Goal: Task Accomplishment & Management: Manage account settings

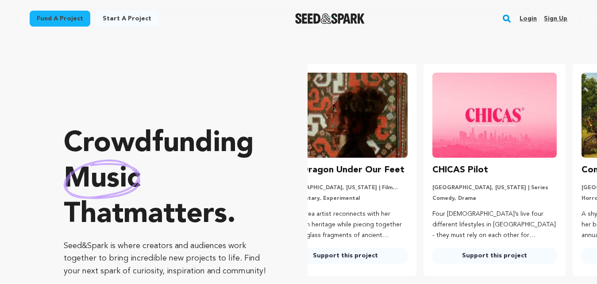
scroll to position [0, 156]
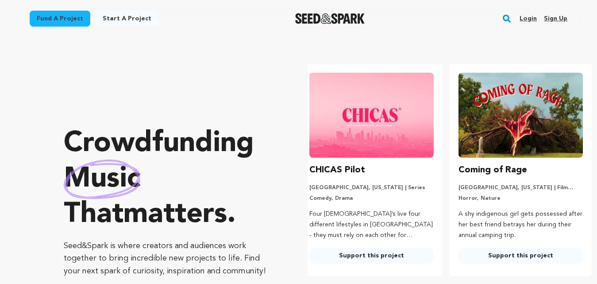
click at [542, 17] on div "Login Sign up" at bounding box center [540, 18] width 55 height 23
click at [550, 15] on link "Sign up" at bounding box center [555, 19] width 23 height 14
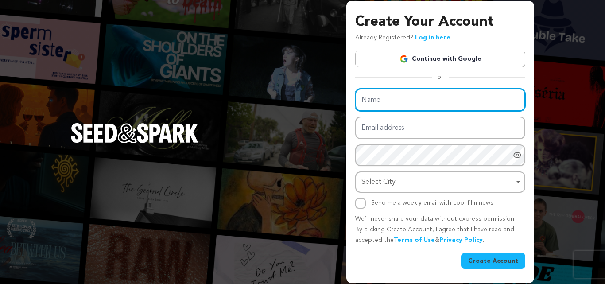
click at [384, 97] on input "Name" at bounding box center [440, 100] width 170 height 23
paste input "Blossomshospital"
type input "Blossomshospital"
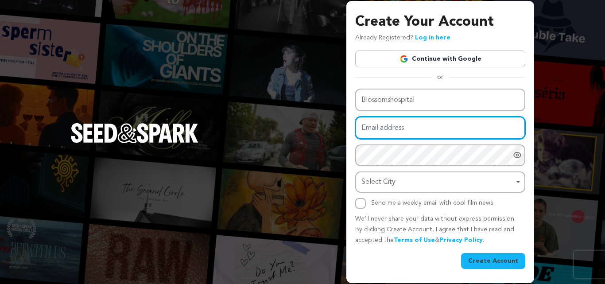
paste input "blossomseoo@gmail.com"
type input "blossomseoo@gmail.com"
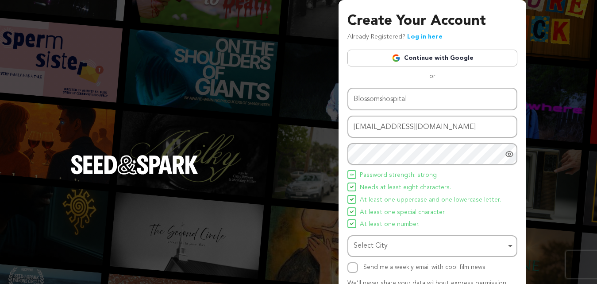
click at [367, 244] on div "Select City Remove item" at bounding box center [430, 246] width 152 height 13
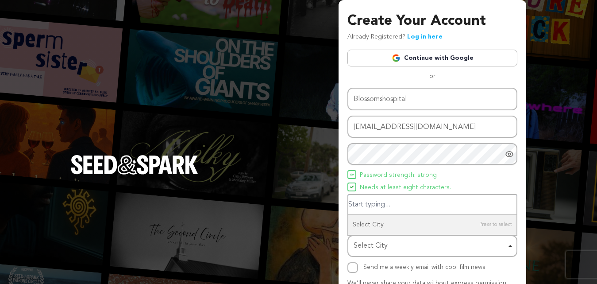
type input "I"
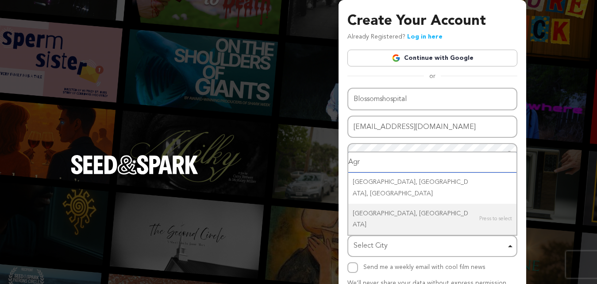
type input "Agra"
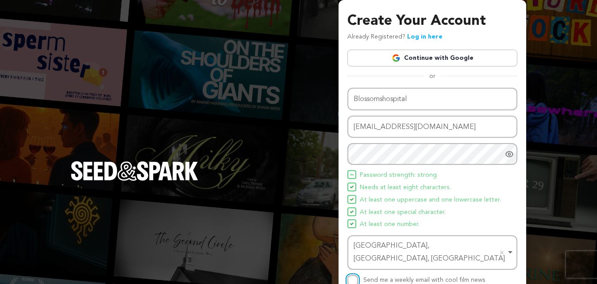
click at [350, 275] on input "Send me a weekly email with cool film news" at bounding box center [353, 280] width 11 height 11
checkbox input "true"
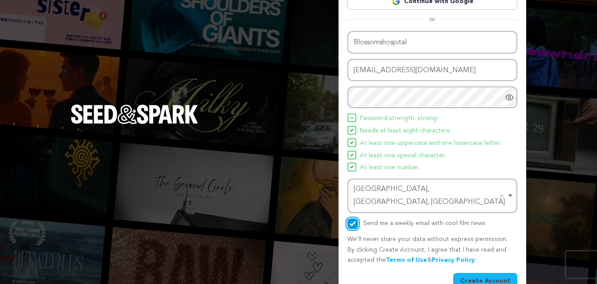
scroll to position [63, 0]
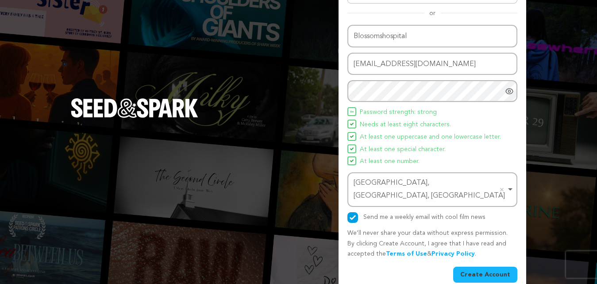
click at [498, 267] on button "Create Account" at bounding box center [485, 275] width 64 height 16
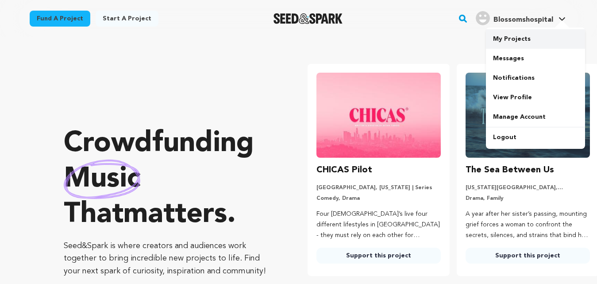
click at [508, 36] on link "My Projects" at bounding box center [535, 38] width 99 height 19
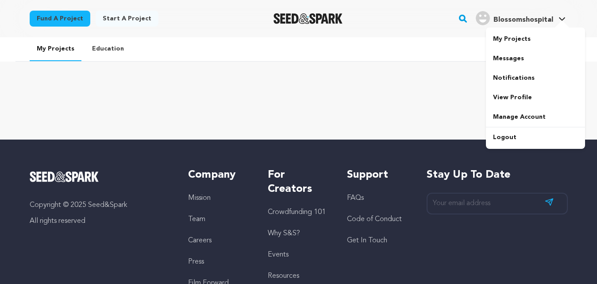
click at [522, 23] on span "Blossomshospital" at bounding box center [524, 19] width 60 height 7
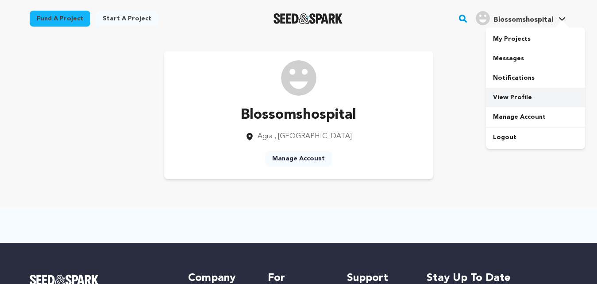
click at [498, 96] on link "View Profile" at bounding box center [535, 97] width 99 height 19
click at [112, 20] on link "Start a project" at bounding box center [127, 19] width 63 height 16
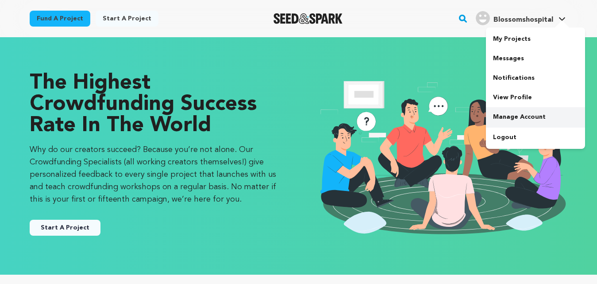
click at [507, 118] on link "Manage Account" at bounding box center [535, 116] width 99 height 19
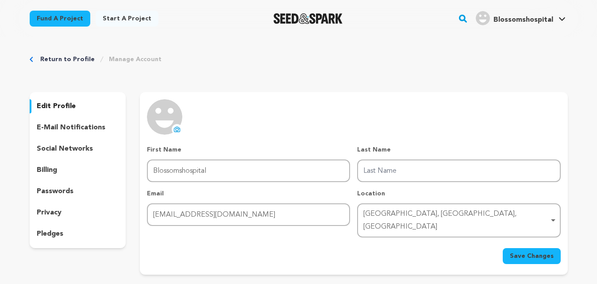
click at [178, 130] on icon at bounding box center [178, 129] width 4 height 3
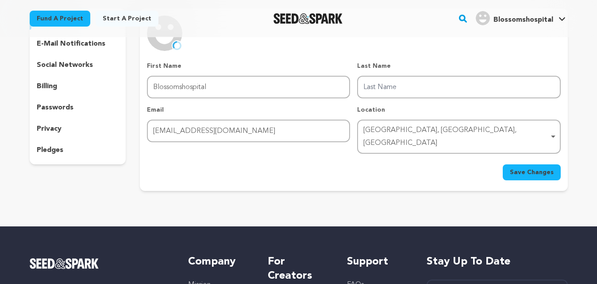
scroll to position [89, 0]
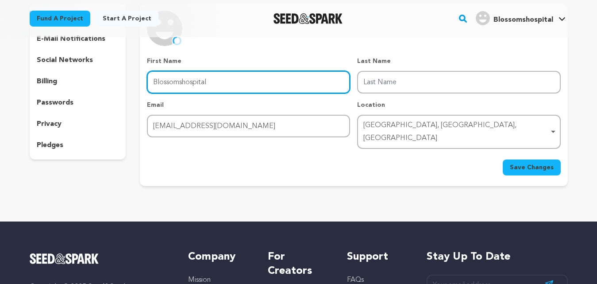
click at [181, 77] on input "Blossomshospital" at bounding box center [248, 82] width 203 height 23
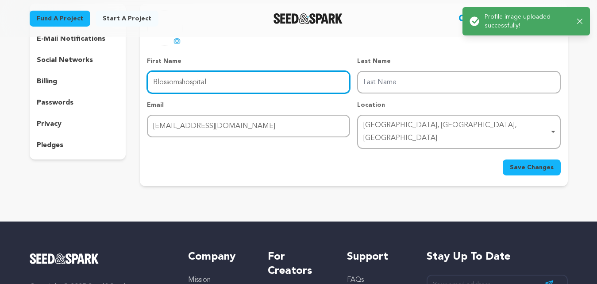
drag, startPoint x: 183, startPoint y: 79, endPoint x: 260, endPoint y: 85, distance: 77.7
click at [260, 85] on input "Blossomshospital" at bounding box center [248, 82] width 203 height 23
type input "Blossoms"
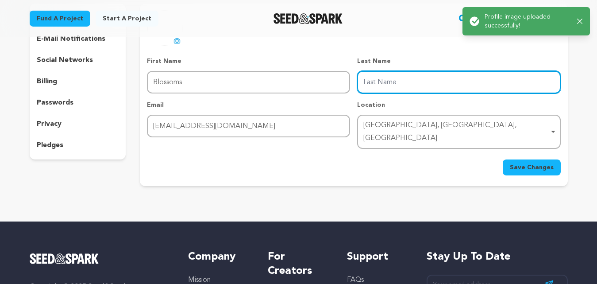
click at [378, 78] on input "Last Name" at bounding box center [458, 82] width 203 height 23
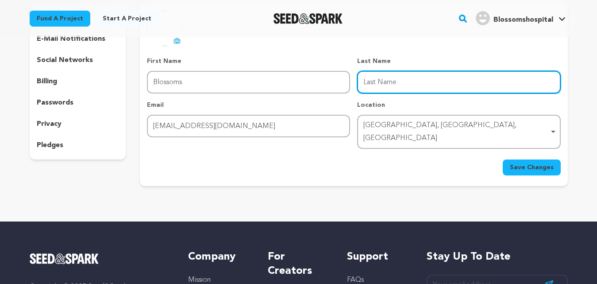
paste input "hospital"
type input "hospital"
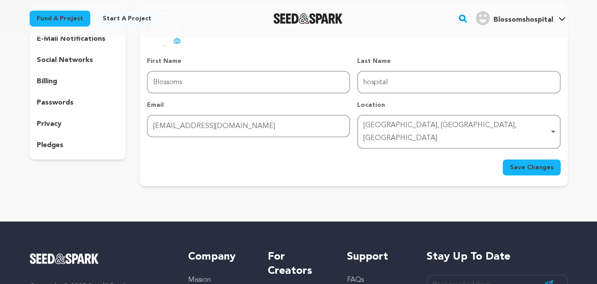
click at [527, 163] on span "Save Changes" at bounding box center [532, 167] width 44 height 9
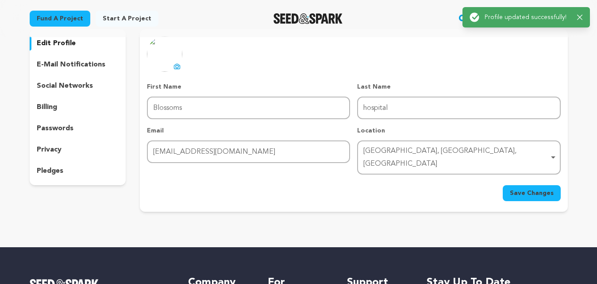
scroll to position [0, 0]
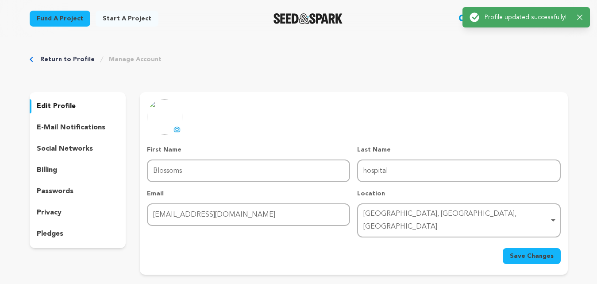
click at [80, 147] on p "social networks" at bounding box center [65, 148] width 56 height 11
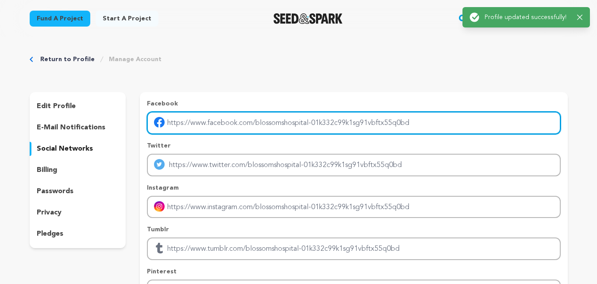
click at [189, 125] on input "Enter facebook profile link" at bounding box center [354, 123] width 414 height 23
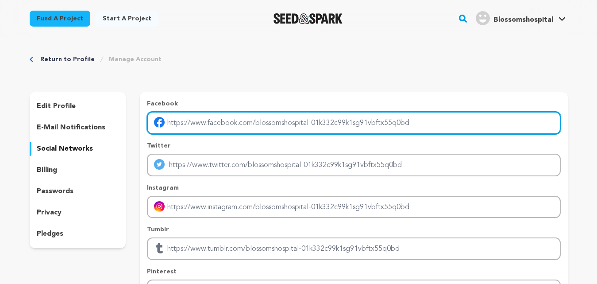
paste input "https://www.facebook.com/blossomshospital01"
type input "https://www.facebook.com/blossomshospital01"
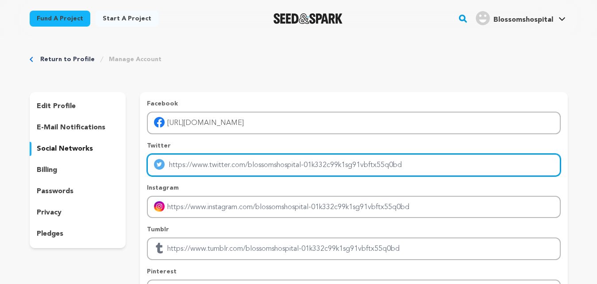
paste input "https://x.com/HospitalBl30206"
type input "https://x.com/HospitalBl30206"
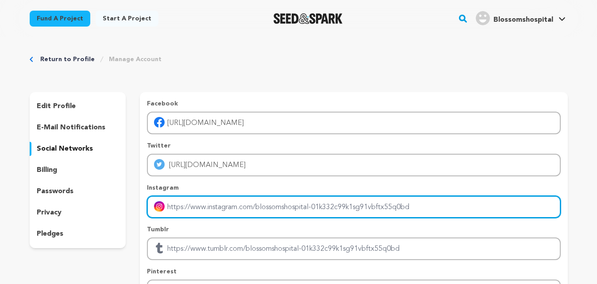
paste input "https://www.instagram.com/blossoms_hospital/"
type input "https://www.instagram.com/blossoms_hospital/"
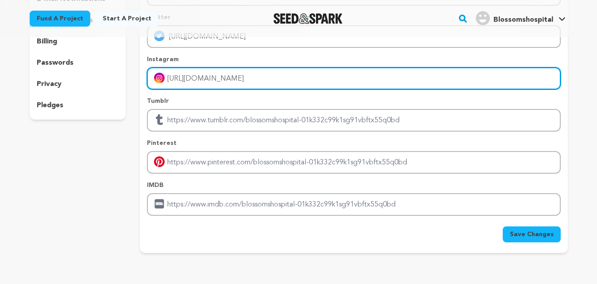
scroll to position [221, 0]
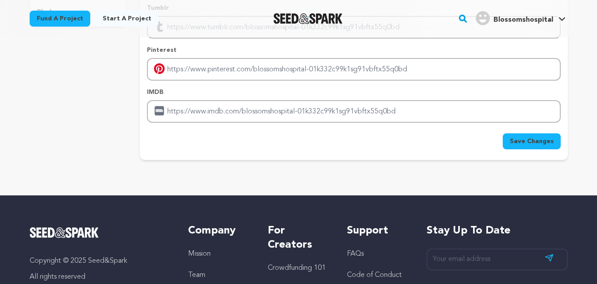
click at [539, 135] on button "Save Changes" at bounding box center [532, 141] width 58 height 16
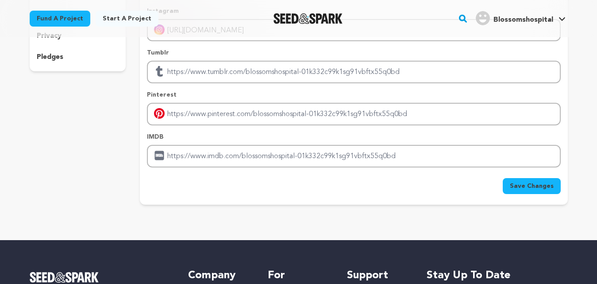
scroll to position [177, 0]
click at [541, 187] on span "Save Changes" at bounding box center [532, 185] width 44 height 9
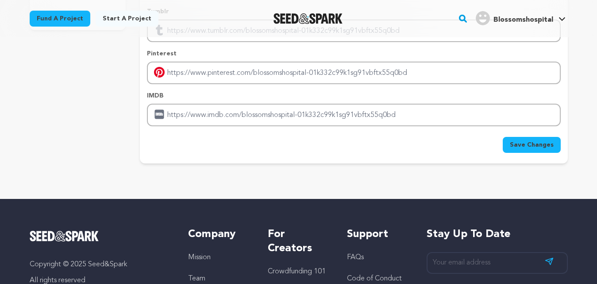
scroll to position [221, 0]
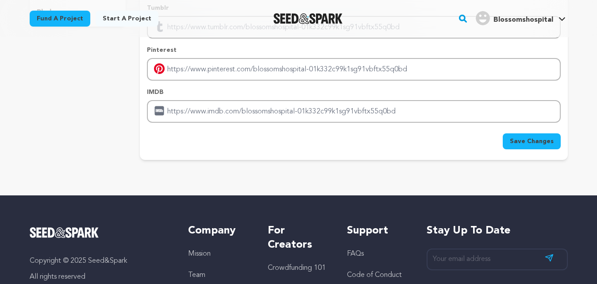
click at [516, 148] on button "Save Changes" at bounding box center [532, 141] width 58 height 16
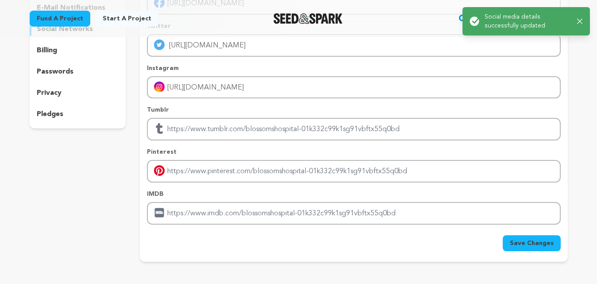
scroll to position [0, 0]
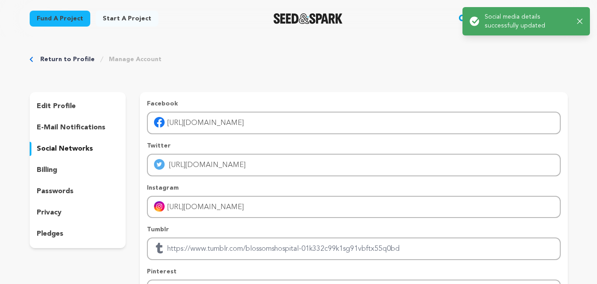
click at [53, 210] on p "privacy" at bounding box center [49, 212] width 25 height 11
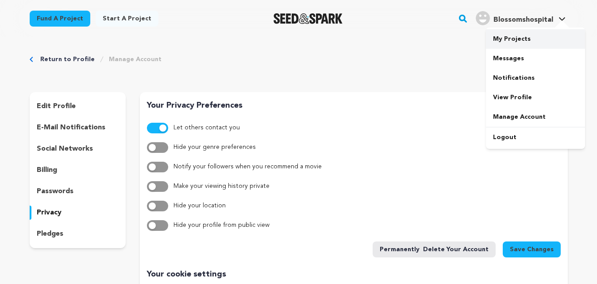
click at [502, 38] on link "My Projects" at bounding box center [535, 38] width 99 height 19
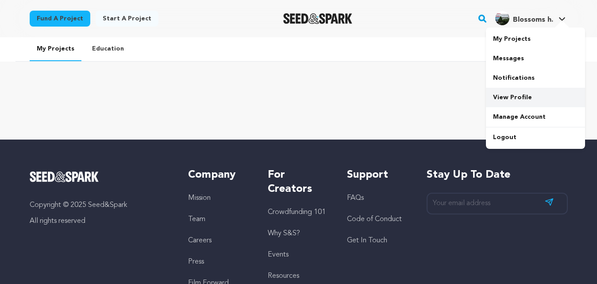
click at [510, 98] on link "View Profile" at bounding box center [535, 97] width 99 height 19
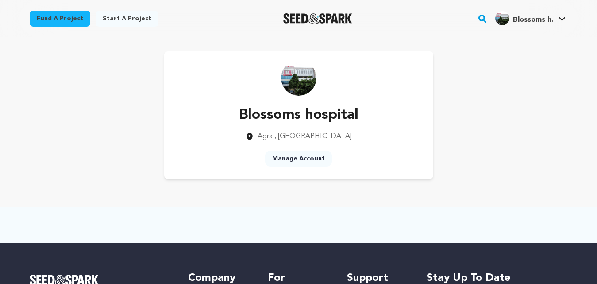
click at [129, 21] on link "Start a project" at bounding box center [127, 19] width 63 height 16
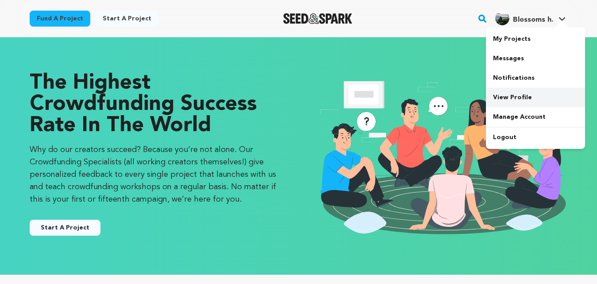
click at [518, 93] on link "View Profile" at bounding box center [535, 97] width 99 height 19
